Goal: Information Seeking & Learning: Learn about a topic

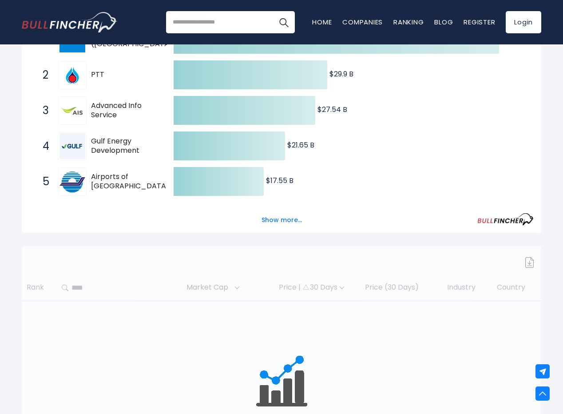
scroll to position [195, 0]
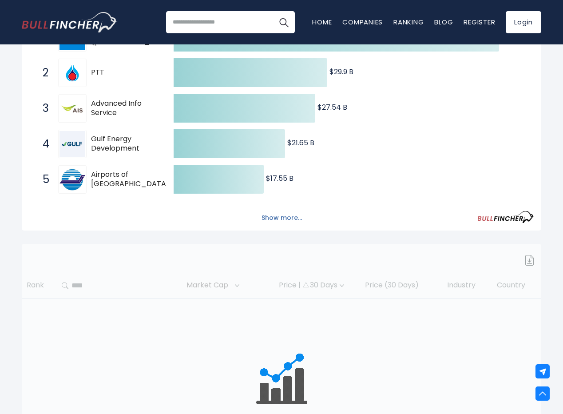
click at [285, 218] on button "Show more..." at bounding box center [281, 217] width 51 height 15
click at [278, 217] on button "Show more..." at bounding box center [281, 217] width 51 height 15
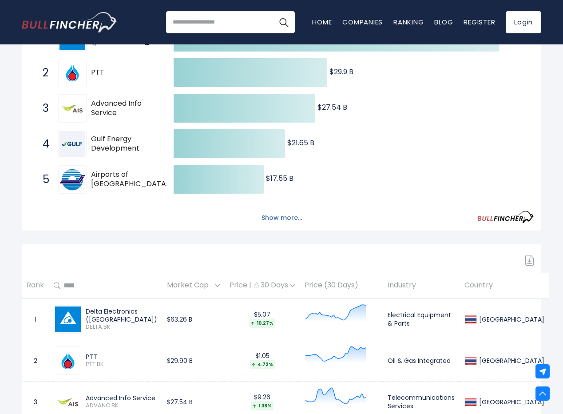
click at [286, 215] on button "Show more..." at bounding box center [281, 217] width 51 height 15
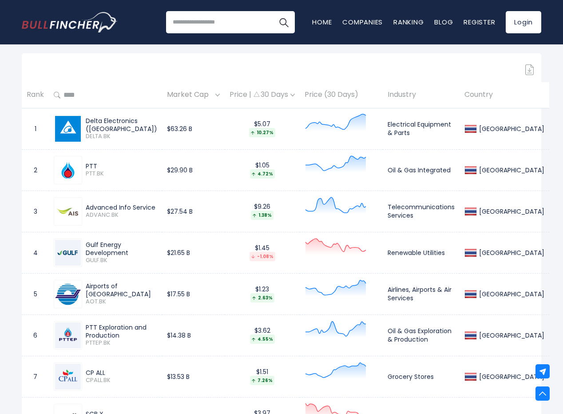
scroll to position [487, 0]
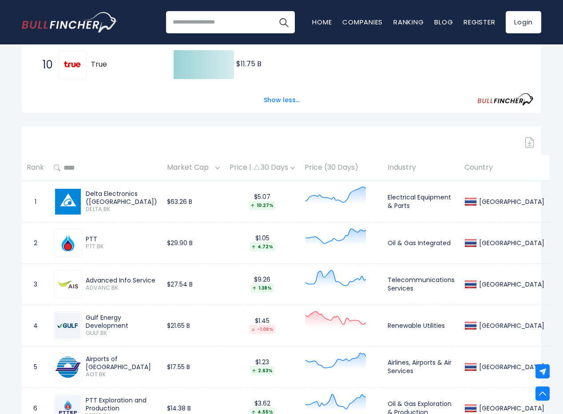
click at [293, 171] on div "Price | 30 Days" at bounding box center [262, 167] width 65 height 9
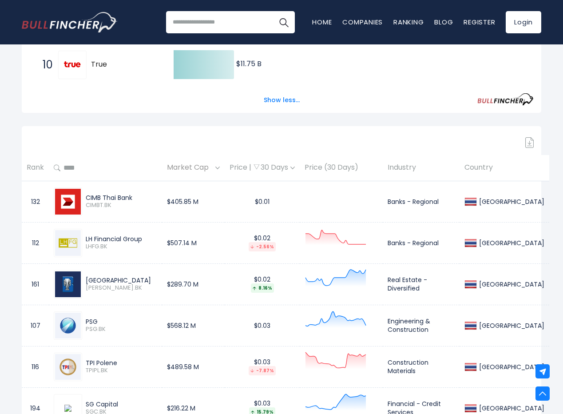
click at [295, 169] on div "Price | 30 Days" at bounding box center [262, 167] width 65 height 9
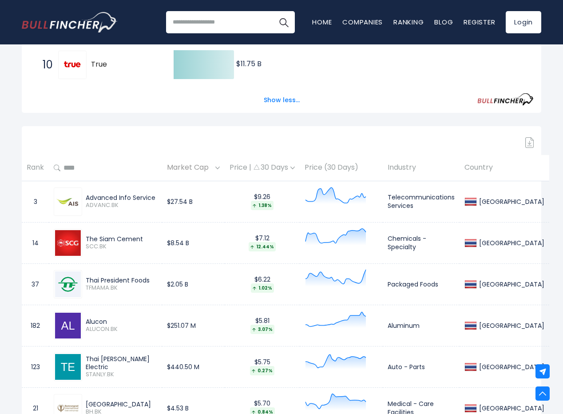
click at [361, 172] on th "Price (30 Days)" at bounding box center [341, 168] width 83 height 26
click at [220, 170] on div "Market Cap" at bounding box center [193, 168] width 53 height 14
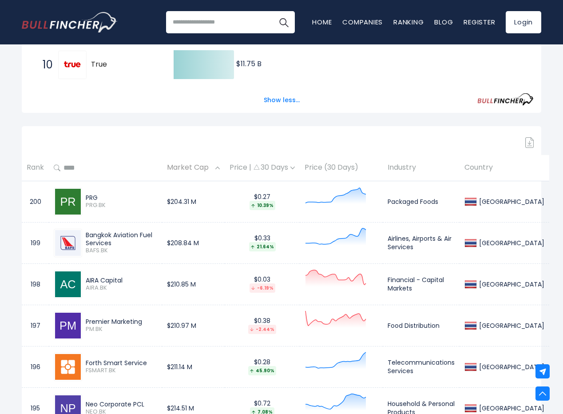
click at [220, 169] on img at bounding box center [217, 167] width 4 height 3
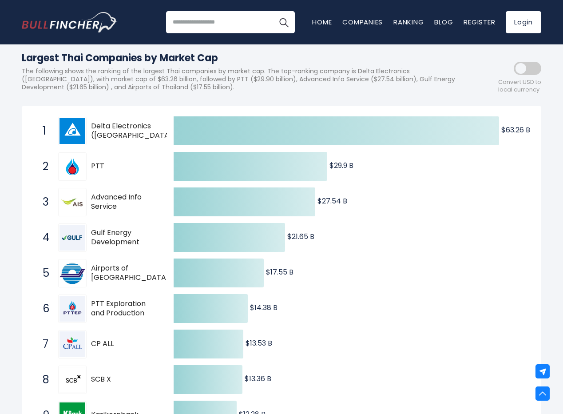
scroll to position [0, 0]
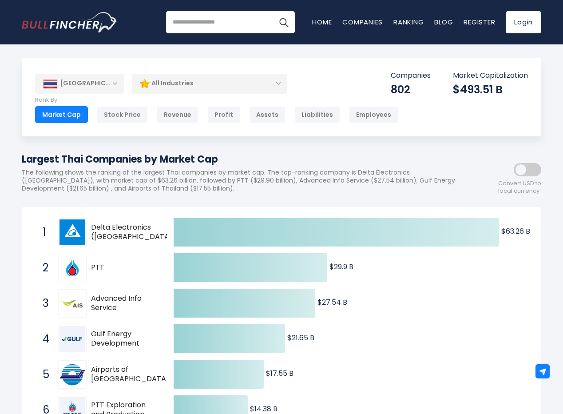
click at [203, 81] on div "All Industries" at bounding box center [209, 83] width 155 height 20
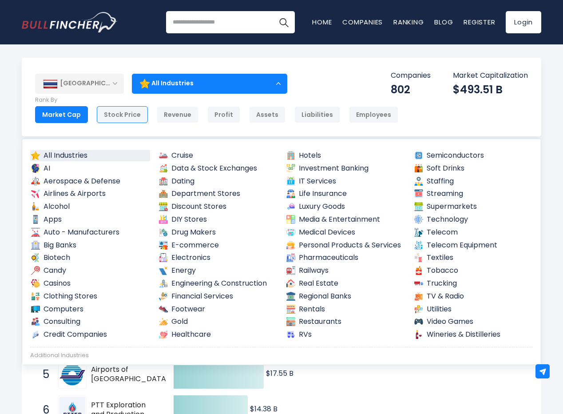
click at [131, 118] on div "Stock Price" at bounding box center [122, 114] width 51 height 17
click at [131, 52] on body "Home Companies Ranking Blog Register Login Home" at bounding box center [281, 207] width 563 height 414
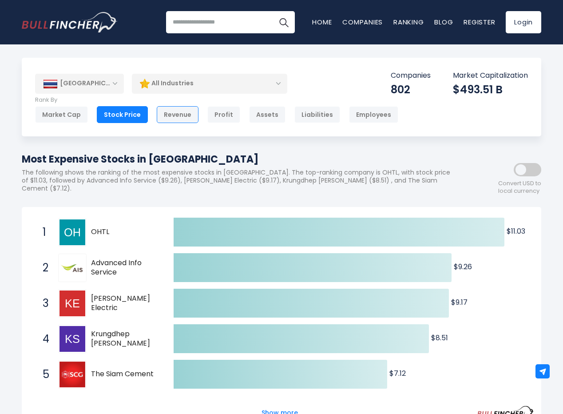
click at [158, 114] on div "Revenue" at bounding box center [178, 114] width 42 height 17
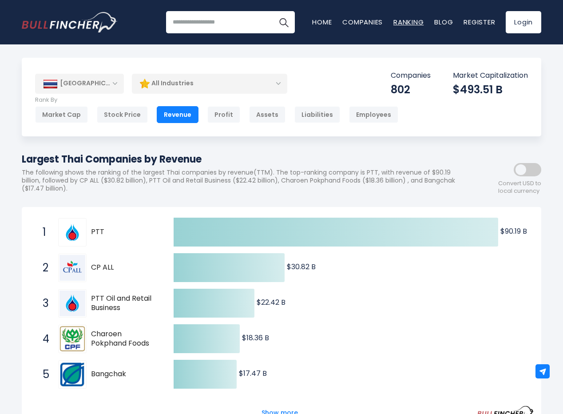
click at [400, 22] on link "Ranking" at bounding box center [408, 21] width 30 height 9
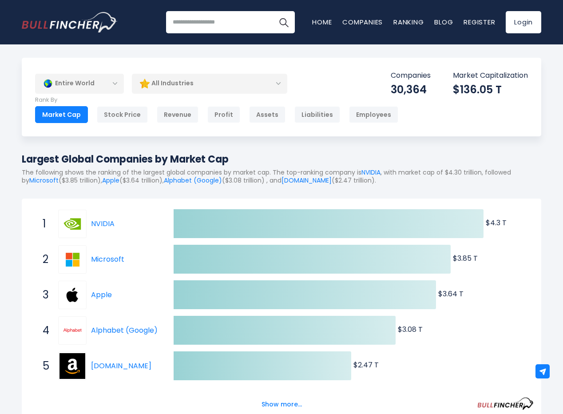
click at [86, 79] on div "Entire World" at bounding box center [79, 83] width 89 height 20
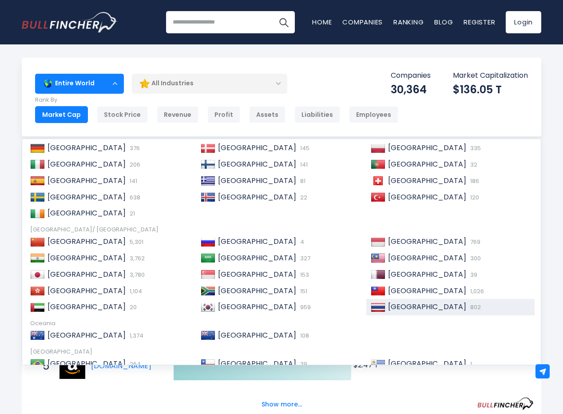
scroll to position [102, 0]
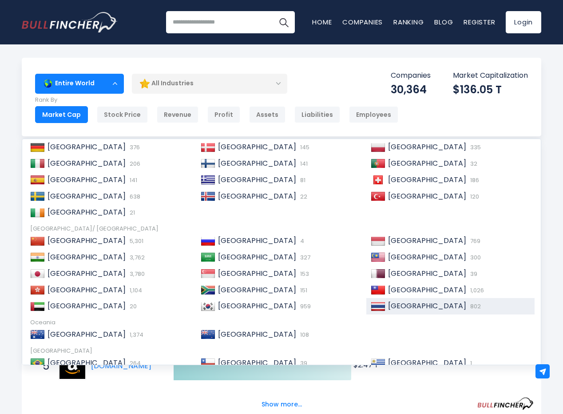
click at [393, 309] on span "[GEOGRAPHIC_DATA]" at bounding box center [427, 306] width 78 height 10
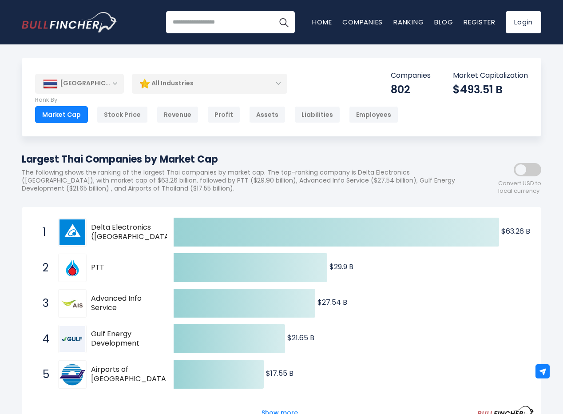
click at [528, 175] on span at bounding box center [528, 169] width 28 height 13
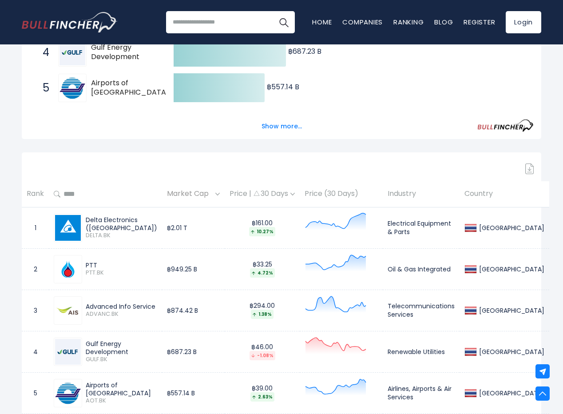
scroll to position [276, 0]
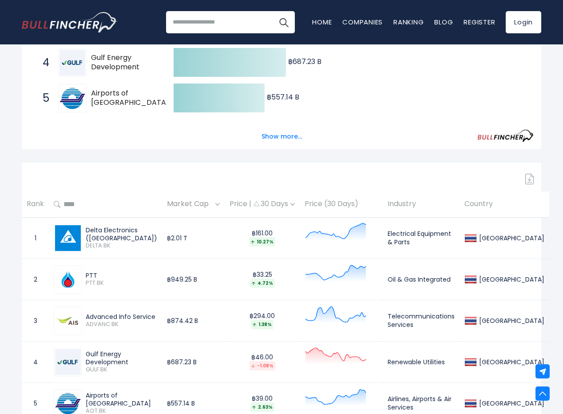
click at [295, 206] on div "Price | 30 Days" at bounding box center [262, 203] width 65 height 9
click at [295, 204] on img at bounding box center [292, 204] width 4 height 3
drag, startPoint x: 562, startPoint y: 24, endPoint x: 558, endPoint y: 10, distance: 14.6
click at [558, 10] on header "Recent searches Trending searches Apple Overview" at bounding box center [281, 22] width 563 height 44
click at [359, 20] on link "Companies" at bounding box center [362, 21] width 40 height 9
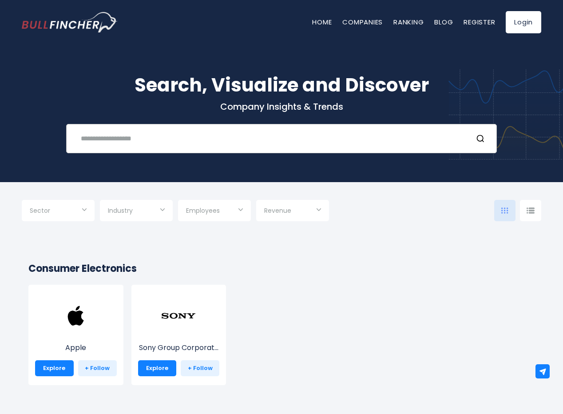
click at [154, 140] on input "text" at bounding box center [270, 138] width 390 height 16
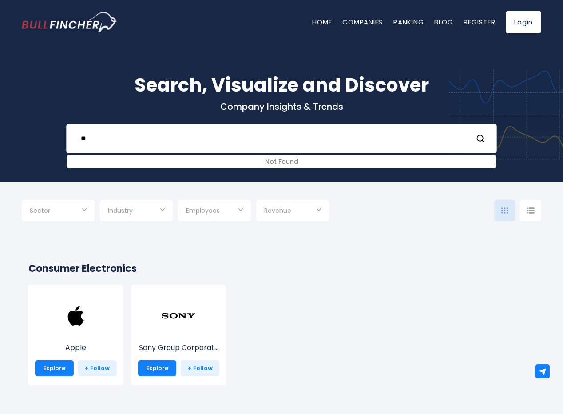
type input "*"
type input "****"
click at [290, 348] on div "Apple Explore + Follow Sony Group Corporat... Explore + Follow" at bounding box center [277, 339] width 514 height 109
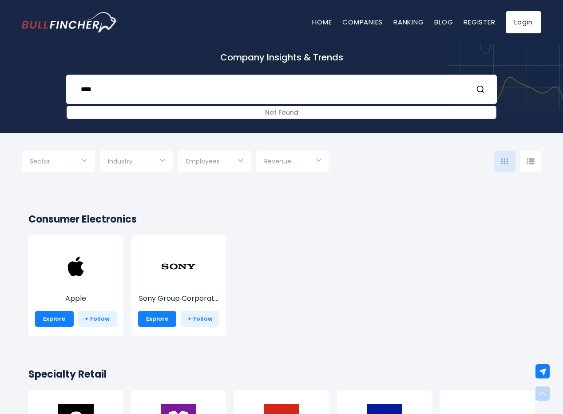
scroll to position [0, 0]
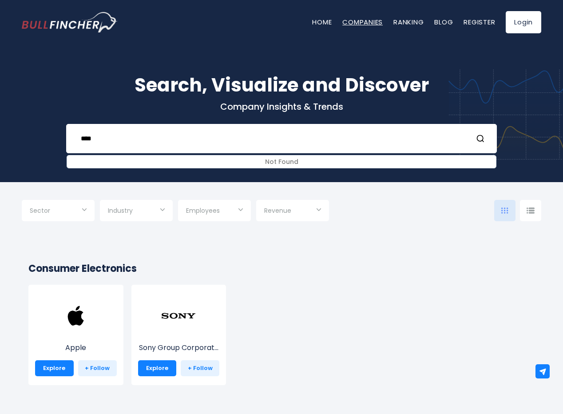
click at [366, 23] on link "Companies" at bounding box center [362, 21] width 40 height 9
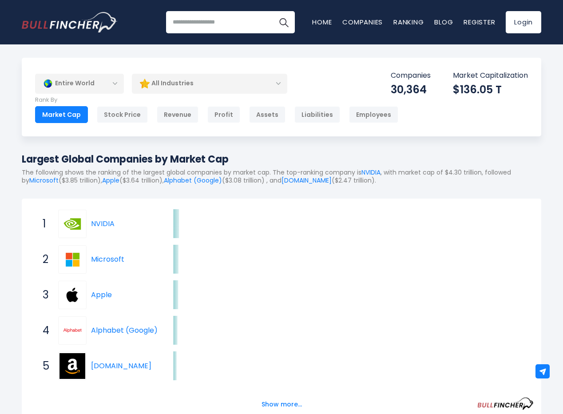
click at [102, 83] on div "Entire World" at bounding box center [79, 83] width 89 height 20
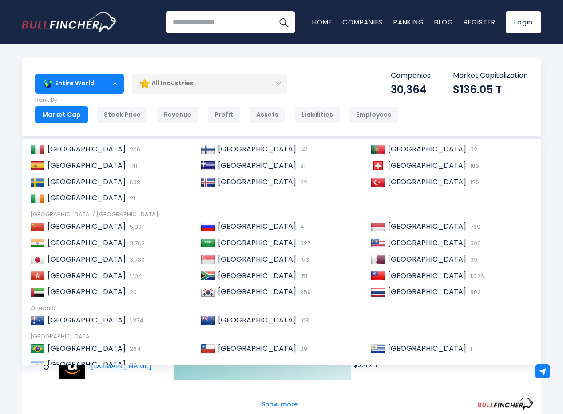
scroll to position [136, 0]
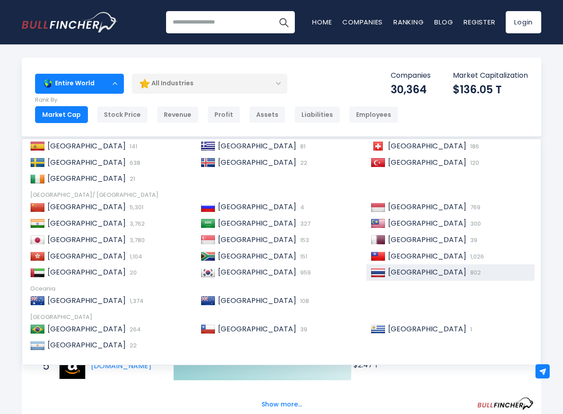
click at [404, 276] on span "Thailand" at bounding box center [427, 272] width 78 height 10
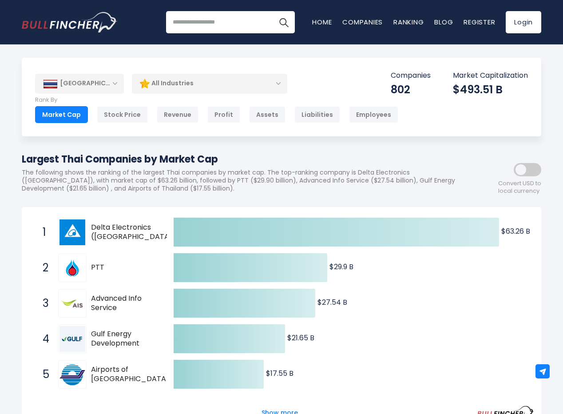
click at [101, 228] on span "Delta Electronics ([GEOGRAPHIC_DATA])" at bounding box center [133, 232] width 85 height 19
drag, startPoint x: 46, startPoint y: 232, endPoint x: 99, endPoint y: 233, distance: 52.8
click at [46, 233] on span "1" at bounding box center [42, 232] width 9 height 15
click at [105, 233] on span "Delta Electronics ([GEOGRAPHIC_DATA])" at bounding box center [133, 232] width 85 height 19
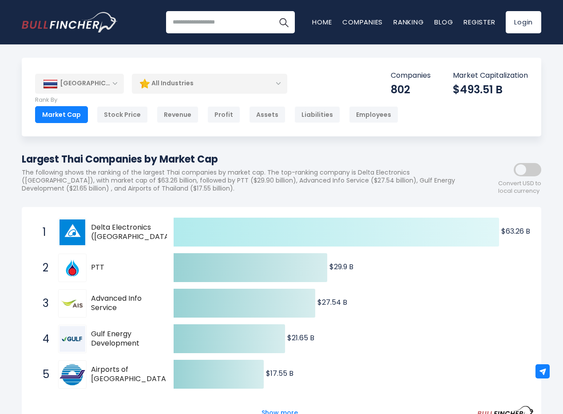
click at [227, 229] on icon at bounding box center [336, 232] width 325 height 29
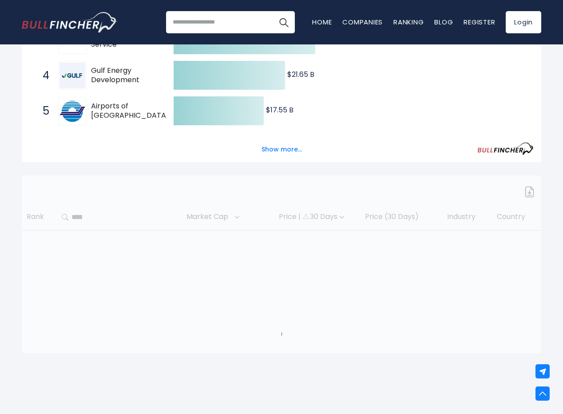
scroll to position [291, 0]
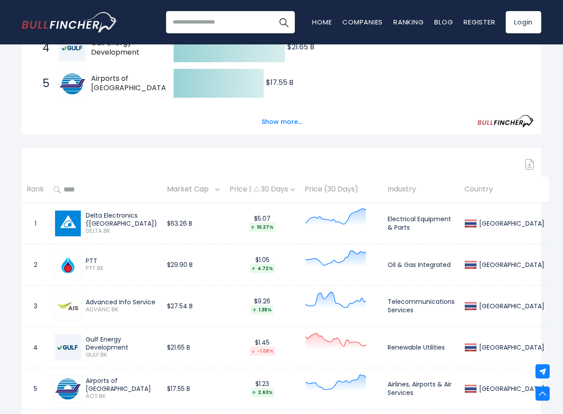
drag, startPoint x: 116, startPoint y: 229, endPoint x: 87, endPoint y: 226, distance: 29.8
click at [87, 227] on span "DELTA.BK" at bounding box center [121, 231] width 71 height 8
copy span "DELTA.BK"
click at [36, 223] on td "1" at bounding box center [35, 222] width 27 height 41
drag, startPoint x: 145, startPoint y: 222, endPoint x: 149, endPoint y: 225, distance: 5.2
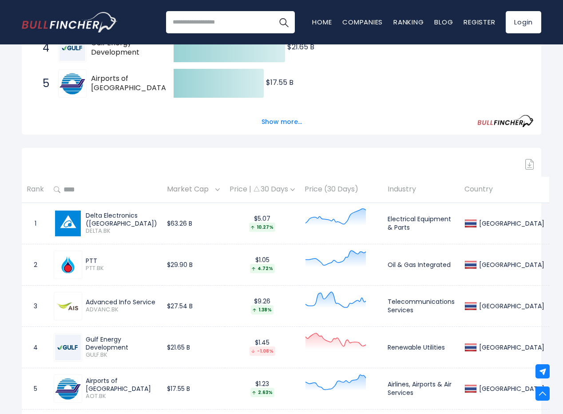
click at [145, 223] on div "Delta Electronics ([GEOGRAPHIC_DATA])" at bounding box center [121, 219] width 71 height 16
drag, startPoint x: 180, startPoint y: 227, endPoint x: 300, endPoint y: 223, distance: 119.9
click at [199, 228] on tr "1 Delta Electronics ([GEOGRAPHIC_DATA]) DELTA.BK $63.26 B $5.07 10.27% Electric…" at bounding box center [285, 222] width 527 height 41
drag, startPoint x: 300, startPoint y: 223, endPoint x: 343, endPoint y: 226, distance: 43.6
click at [324, 226] on tr "1 Delta Electronics ([GEOGRAPHIC_DATA]) DELTA.BK $63.26 B $5.07 10.27% Electric…" at bounding box center [285, 222] width 527 height 41
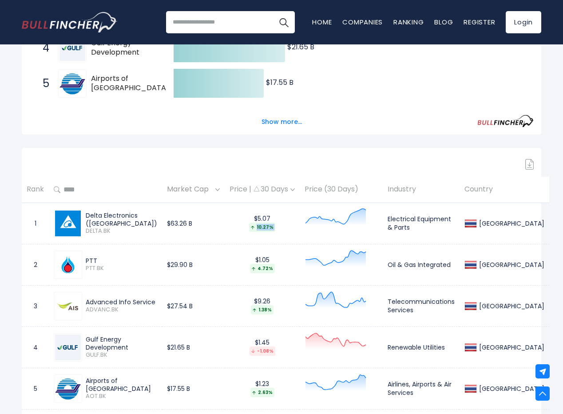
click at [477, 224] on img at bounding box center [470, 223] width 12 height 12
drag, startPoint x: 404, startPoint y: 222, endPoint x: 367, endPoint y: 220, distance: 37.3
click at [404, 222] on td "Electrical Equipment & Parts" at bounding box center [421, 222] width 77 height 41
click at [208, 222] on td "$63.26 B" at bounding box center [193, 222] width 63 height 41
click at [242, 24] on input "search" at bounding box center [230, 22] width 129 height 22
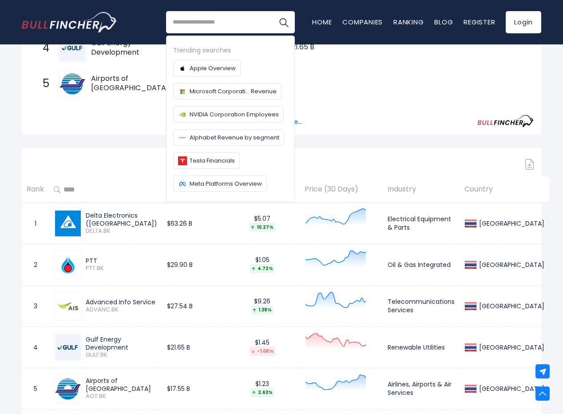
paste input "********"
type input "********"
click at [273, 11] on button "Search" at bounding box center [284, 22] width 22 height 22
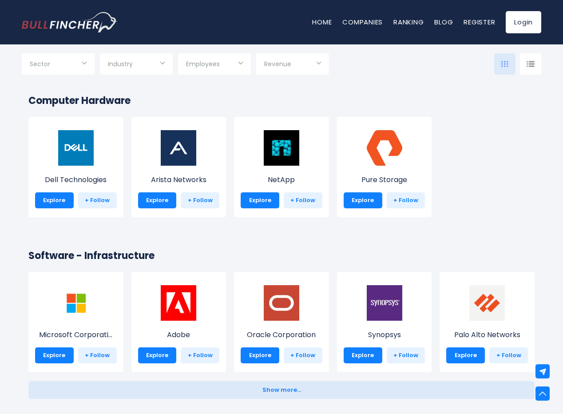
scroll to position [541, 0]
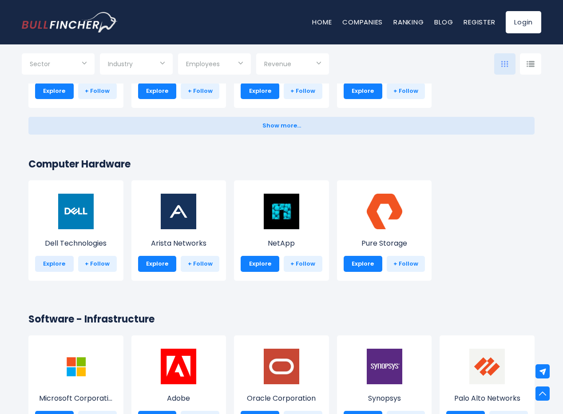
click at [61, 263] on link "Explore" at bounding box center [54, 264] width 39 height 16
